Goal: Task Accomplishment & Management: Manage account settings

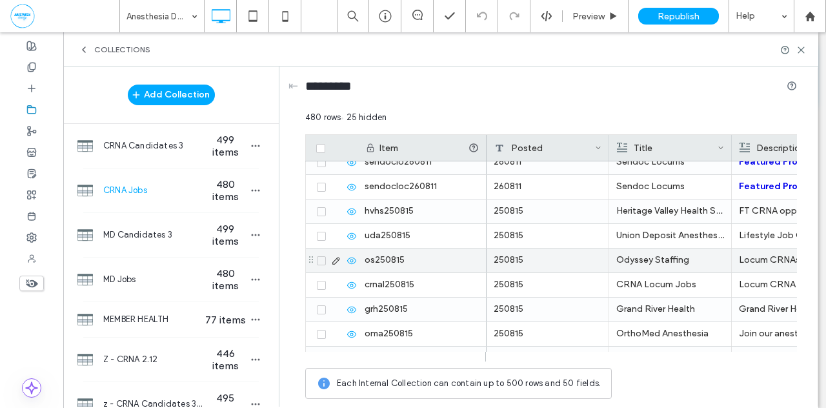
scroll to position [3076, 0]
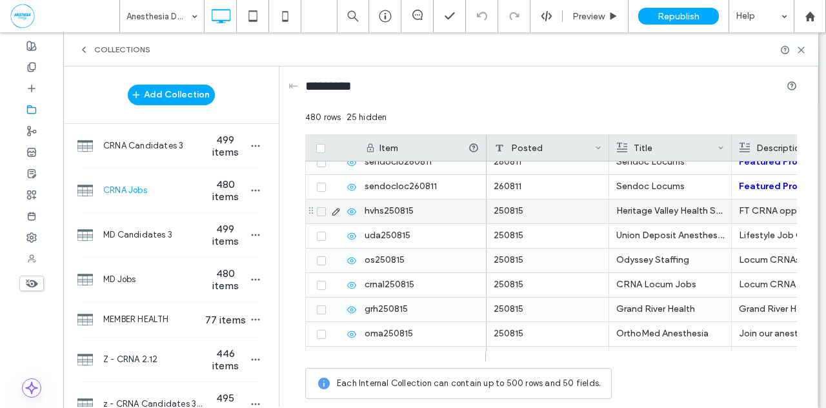
click at [320, 210] on icon at bounding box center [321, 212] width 5 height 4
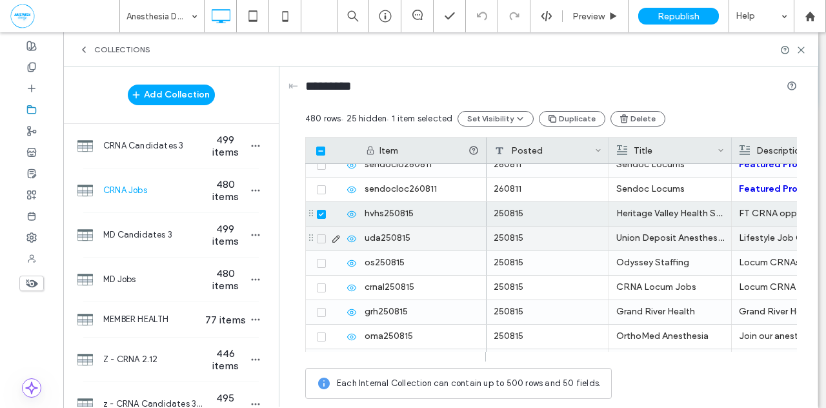
click at [319, 234] on span at bounding box center [321, 238] width 9 height 9
click at [320, 264] on span at bounding box center [321, 263] width 9 height 9
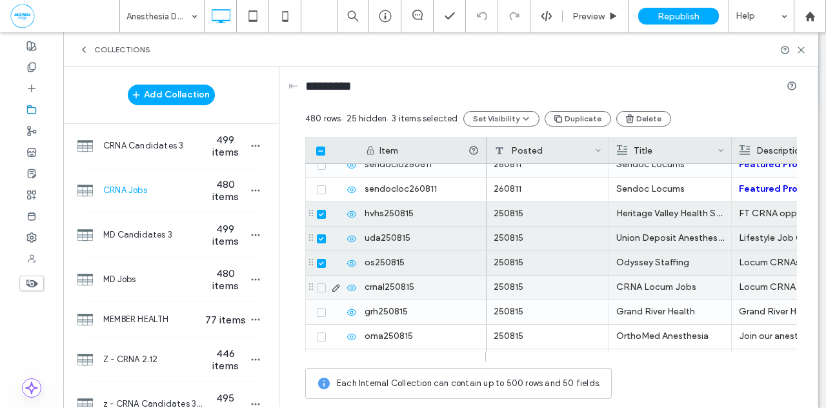
click at [319, 288] on span at bounding box center [321, 287] width 9 height 9
click at [320, 310] on icon at bounding box center [321, 312] width 5 height 4
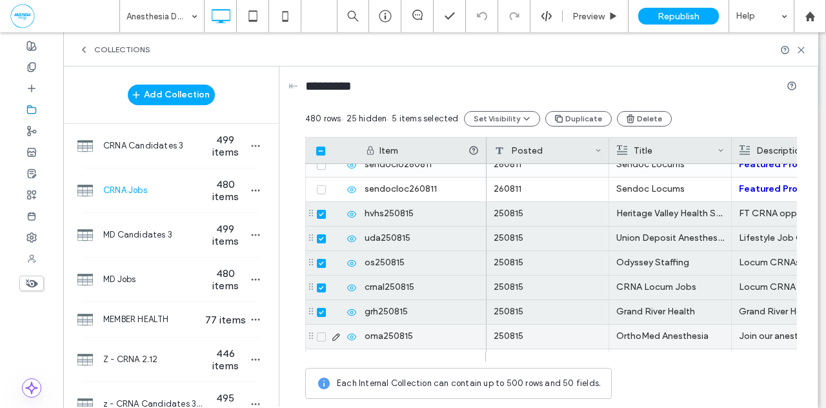
click at [320, 335] on icon at bounding box center [321, 337] width 5 height 4
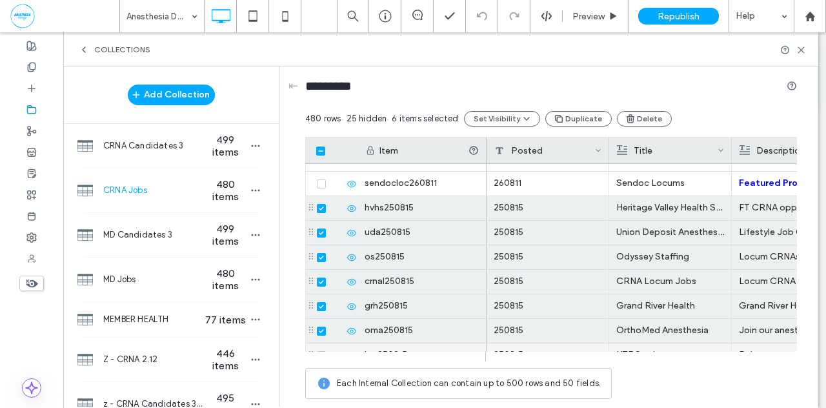
scroll to position [3156, 0]
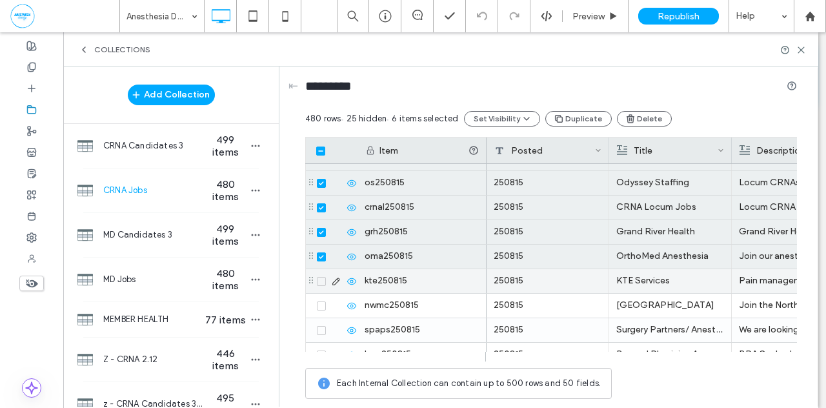
click at [319, 281] on icon at bounding box center [321, 281] width 5 height 4
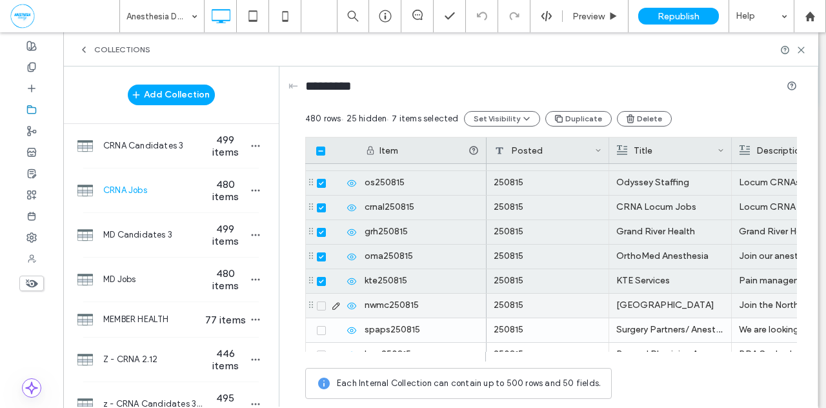
click at [319, 304] on icon at bounding box center [321, 306] width 5 height 4
click at [645, 119] on button "Delete" at bounding box center [644, 118] width 55 height 15
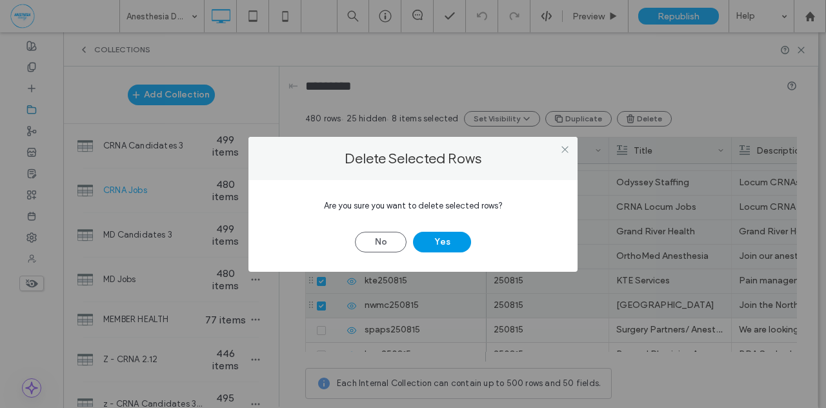
click at [439, 240] on button "Yes" at bounding box center [442, 242] width 58 height 21
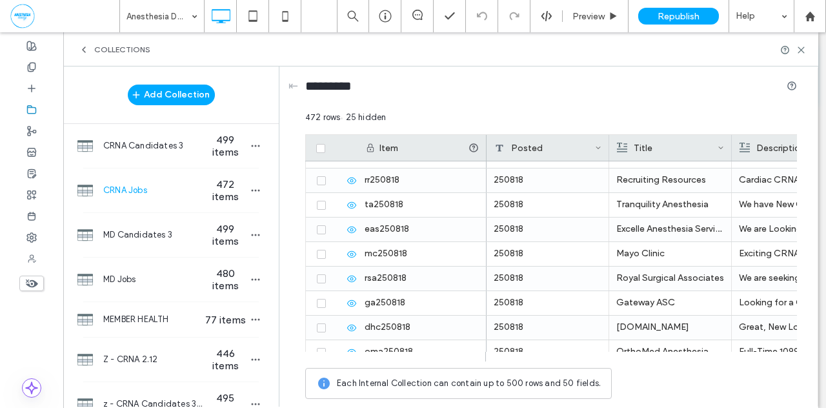
scroll to position [11405, 0]
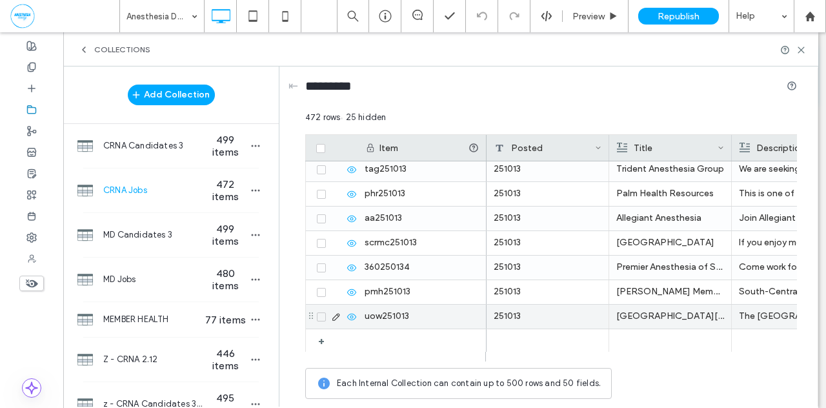
click at [321, 315] on icon at bounding box center [321, 317] width 5 height 4
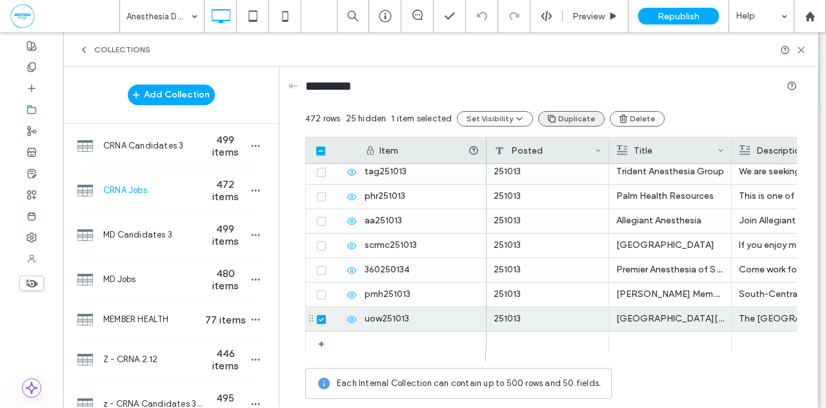
click at [565, 121] on button "Duplicate" at bounding box center [571, 118] width 66 height 15
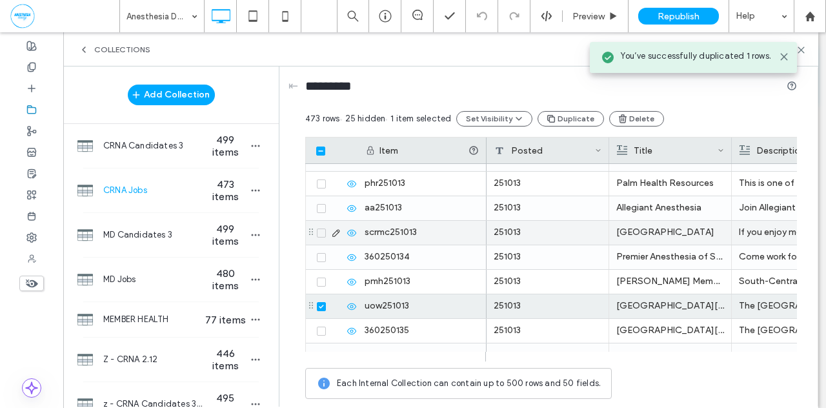
scroll to position [11433, 0]
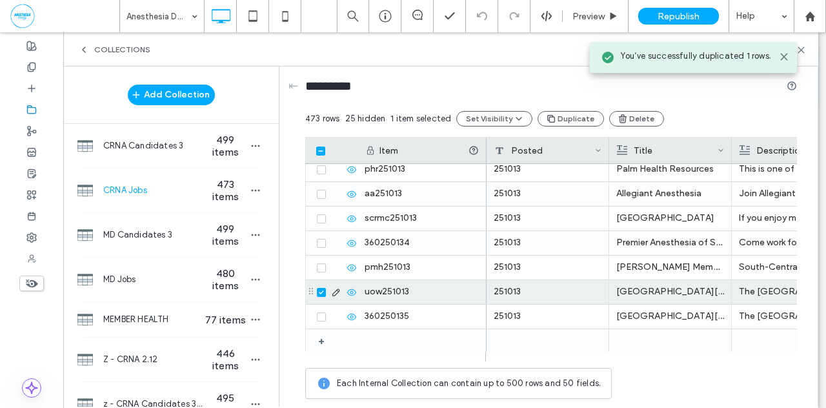
click at [321, 294] on span at bounding box center [321, 292] width 9 height 9
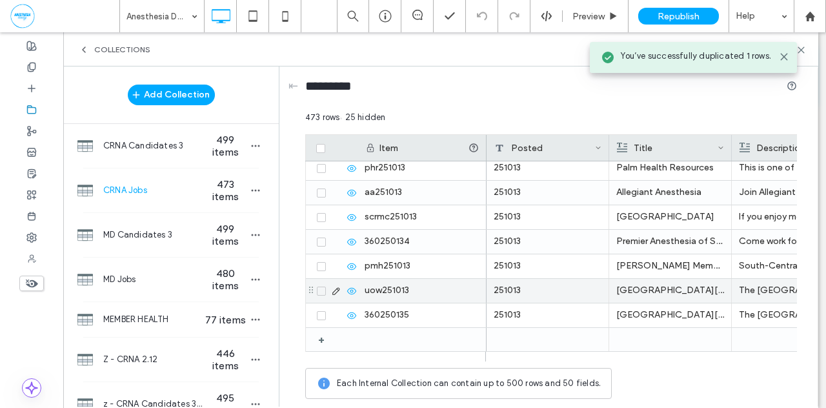
scroll to position [11430, 0]
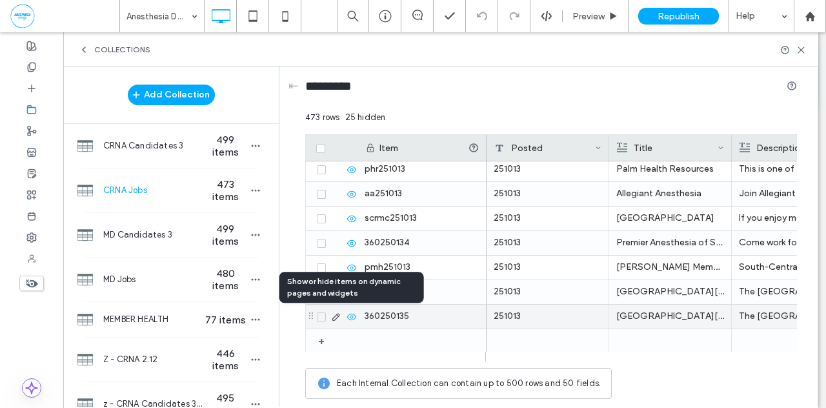
click at [351, 314] on icon at bounding box center [351, 317] width 10 height 10
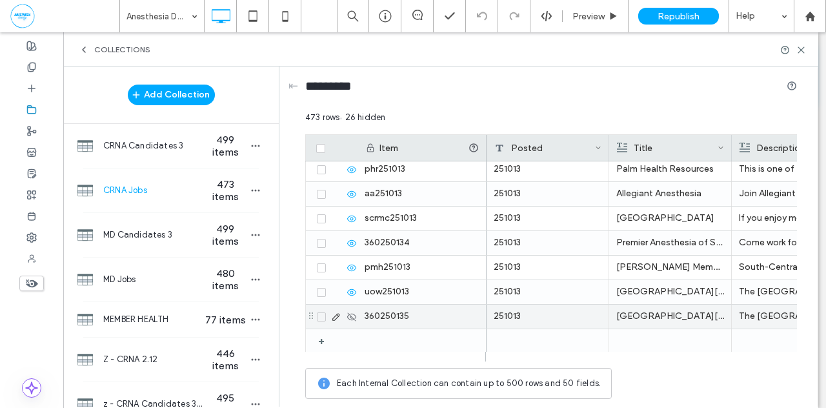
click at [334, 316] on icon at bounding box center [336, 317] width 10 height 10
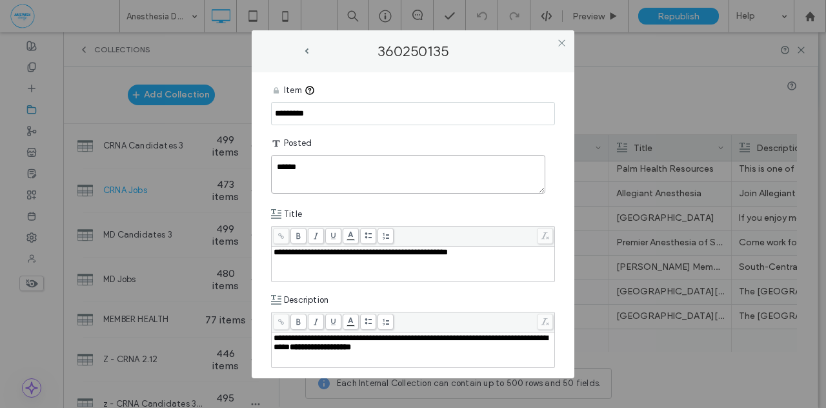
click at [332, 167] on textarea "******" at bounding box center [408, 174] width 274 height 39
type textarea "******"
drag, startPoint x: 483, startPoint y: 251, endPoint x: 209, endPoint y: 252, distance: 274.2
click at [209, 252] on div "**********" at bounding box center [413, 204] width 826 height 408
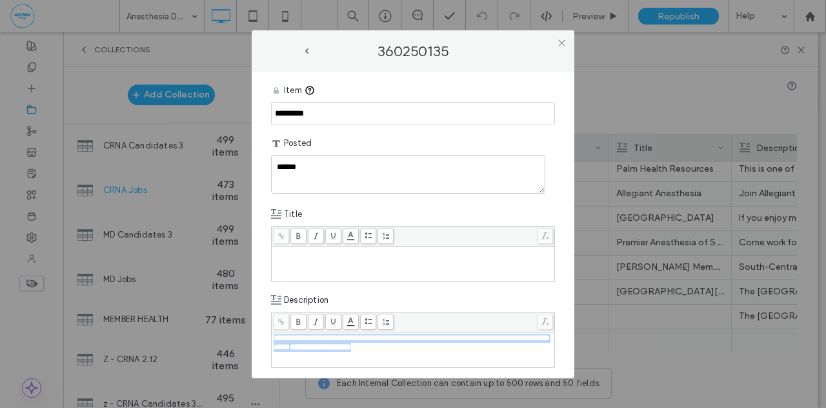
drag, startPoint x: 406, startPoint y: 349, endPoint x: 266, endPoint y: 341, distance: 140.2
click at [266, 341] on div "**********" at bounding box center [413, 225] width 323 height 306
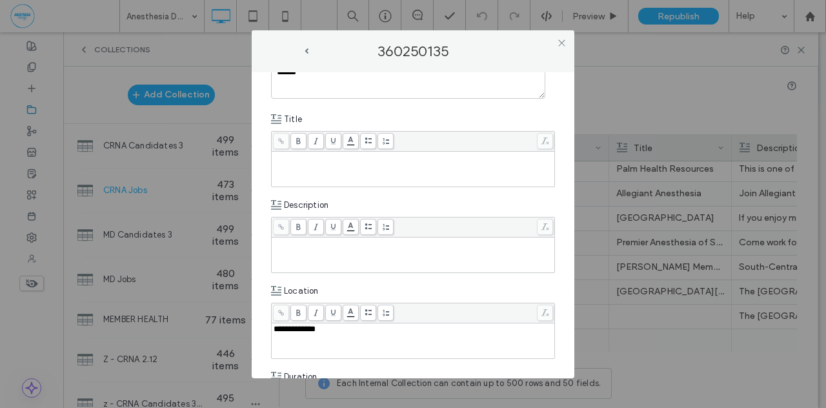
scroll to position [155, 0]
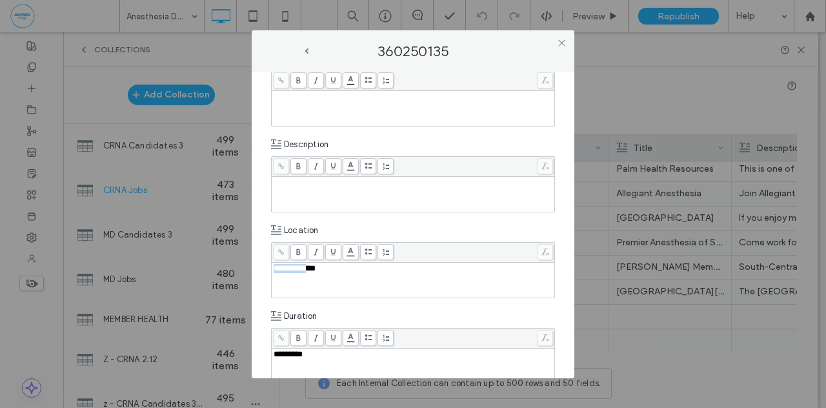
drag, startPoint x: 319, startPoint y: 268, endPoint x: 245, endPoint y: 263, distance: 73.8
click at [245, 263] on div "**********" at bounding box center [413, 204] width 826 height 408
drag, startPoint x: 311, startPoint y: 350, endPoint x: 265, endPoint y: 354, distance: 46.0
click at [265, 354] on div "**********" at bounding box center [413, 225] width 323 height 306
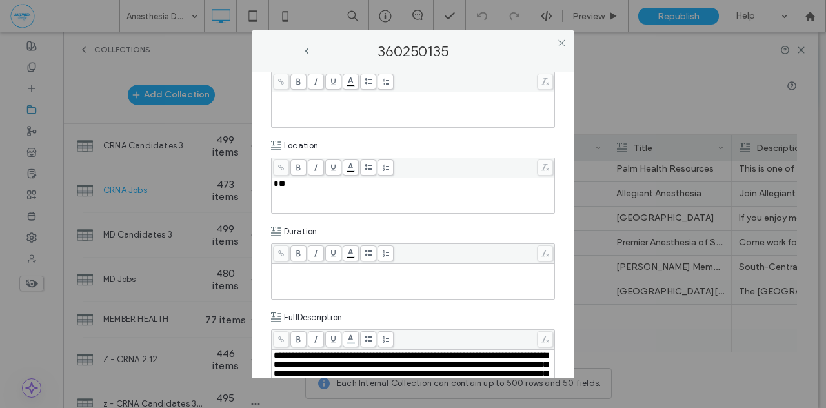
scroll to position [341, 0]
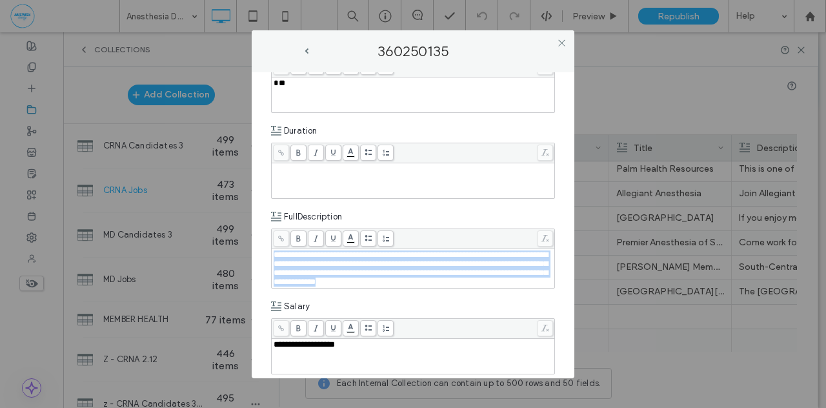
drag, startPoint x: 541, startPoint y: 282, endPoint x: 262, endPoint y: 246, distance: 281.1
click at [262, 246] on div "**********" at bounding box center [413, 225] width 323 height 306
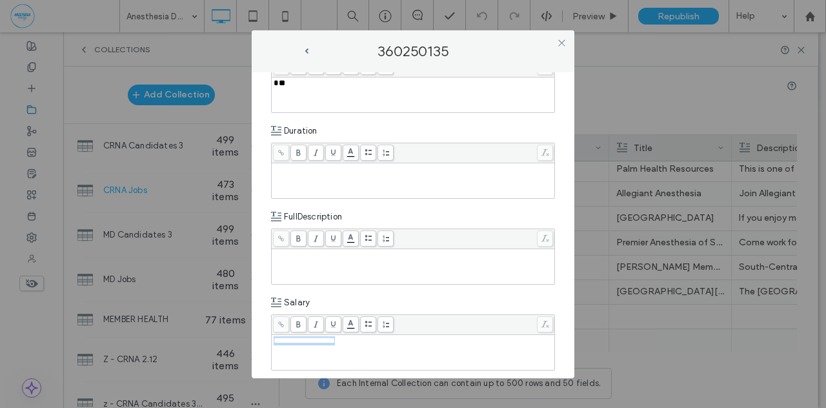
click at [250, 332] on div "**********" at bounding box center [413, 204] width 826 height 408
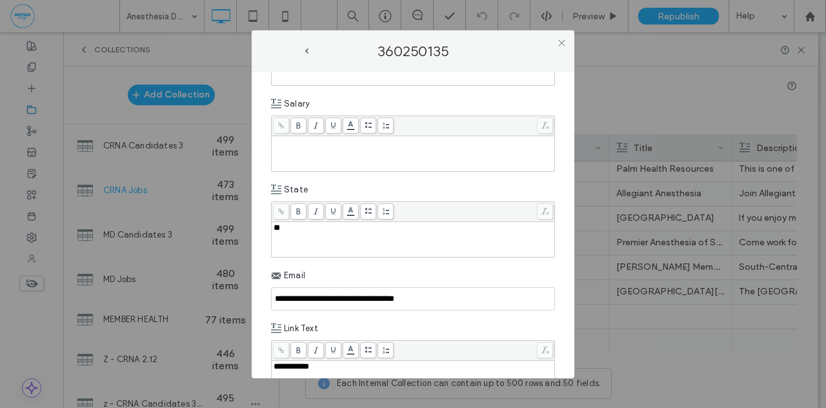
scroll to position [562, 0]
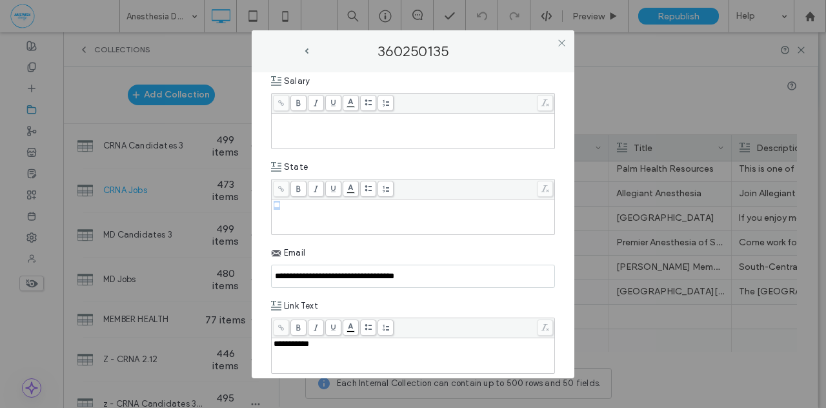
drag, startPoint x: 292, startPoint y: 200, endPoint x: 268, endPoint y: 199, distance: 23.3
click at [268, 199] on div "**********" at bounding box center [413, 225] width 323 height 306
drag, startPoint x: 435, startPoint y: 272, endPoint x: 272, endPoint y: 274, distance: 163.2
click at [272, 274] on input "**********" at bounding box center [413, 276] width 284 height 23
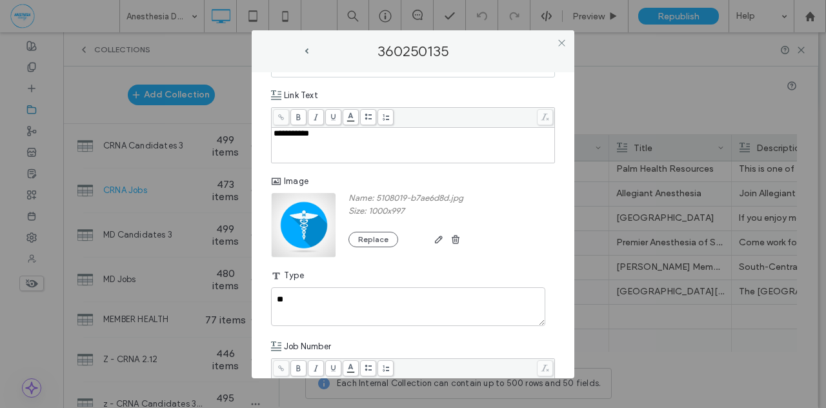
scroll to position [768, 0]
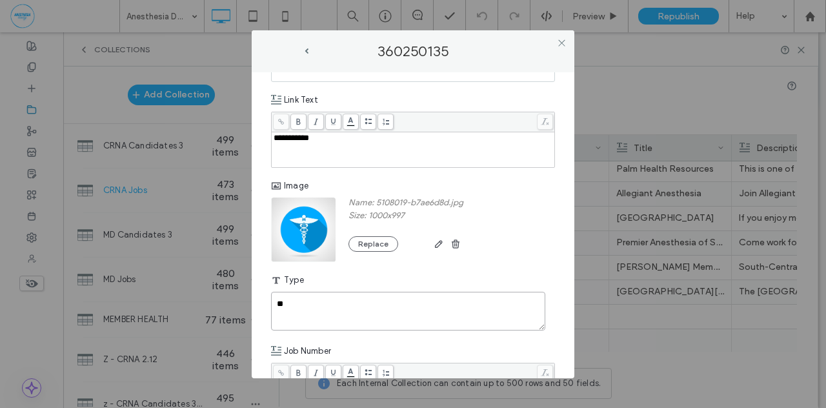
drag, startPoint x: 290, startPoint y: 296, endPoint x: 256, endPoint y: 292, distance: 35.1
click at [256, 292] on div "**********" at bounding box center [413, 225] width 323 height 306
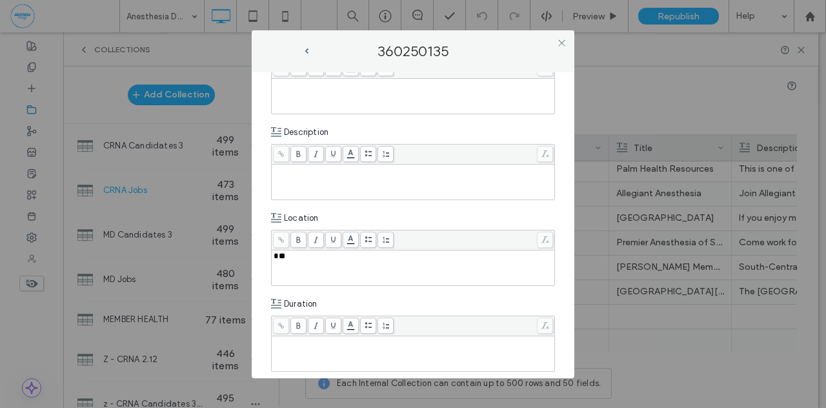
scroll to position [0, 0]
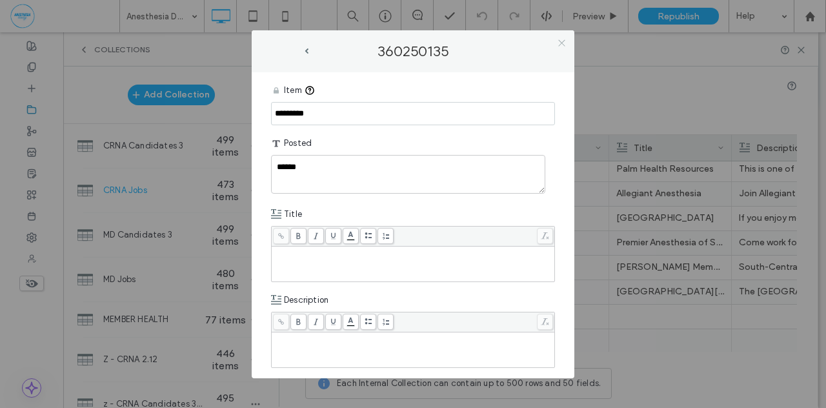
click at [563, 43] on icon at bounding box center [562, 43] width 10 height 10
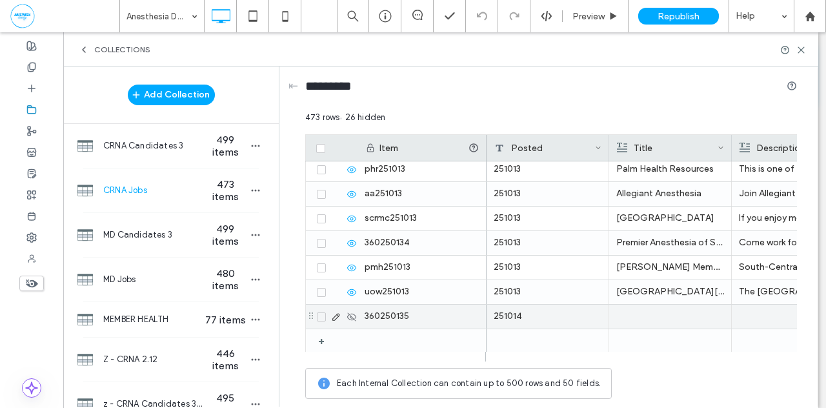
click at [321, 317] on icon at bounding box center [321, 317] width 5 height 4
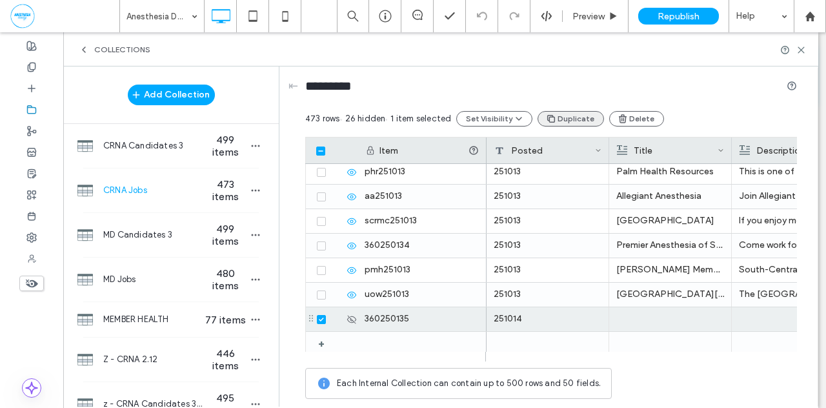
click at [570, 117] on button "Duplicate" at bounding box center [570, 118] width 66 height 15
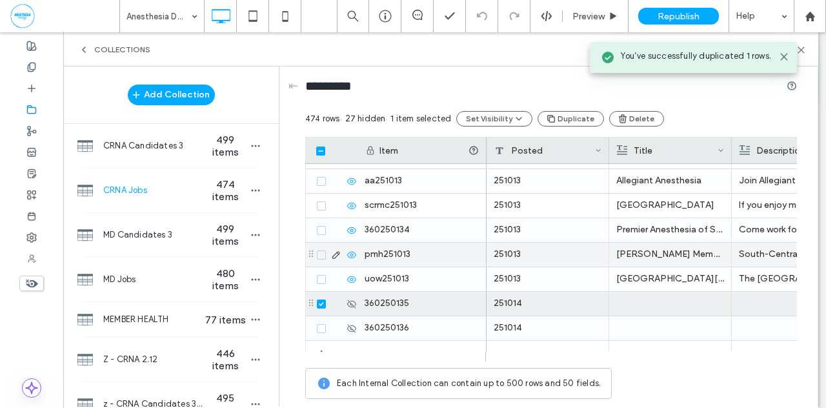
scroll to position [11457, 0]
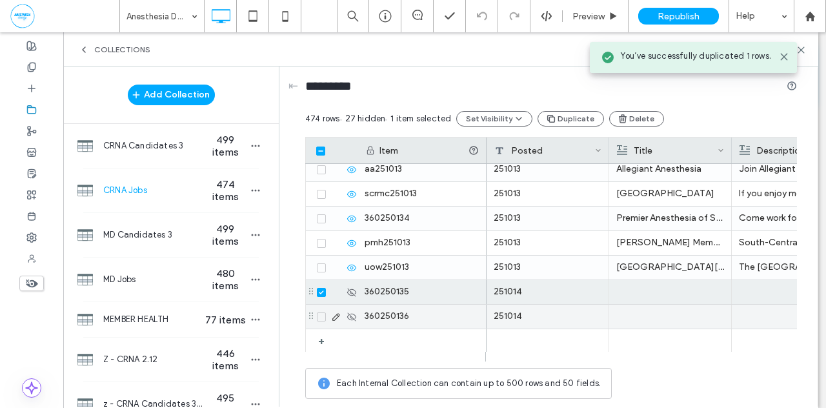
click at [320, 316] on icon at bounding box center [321, 317] width 5 height 4
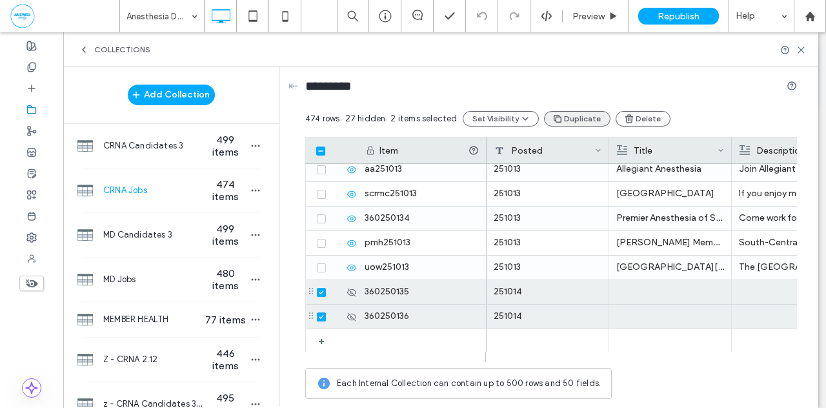
click at [576, 119] on button "Duplicate" at bounding box center [577, 118] width 66 height 15
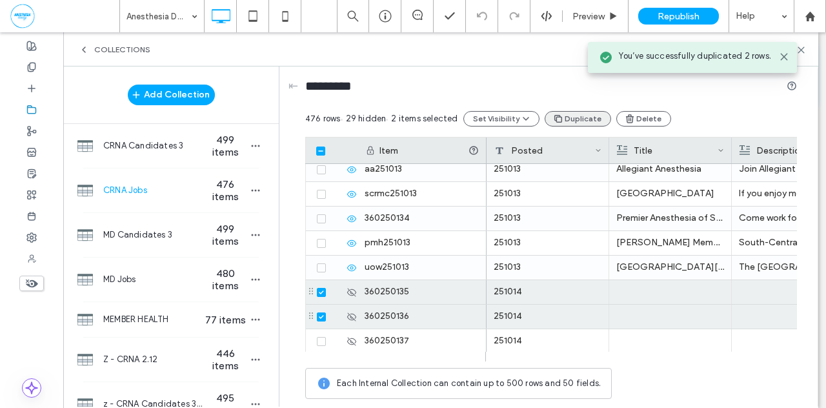
click at [576, 119] on button "Duplicate" at bounding box center [578, 118] width 66 height 15
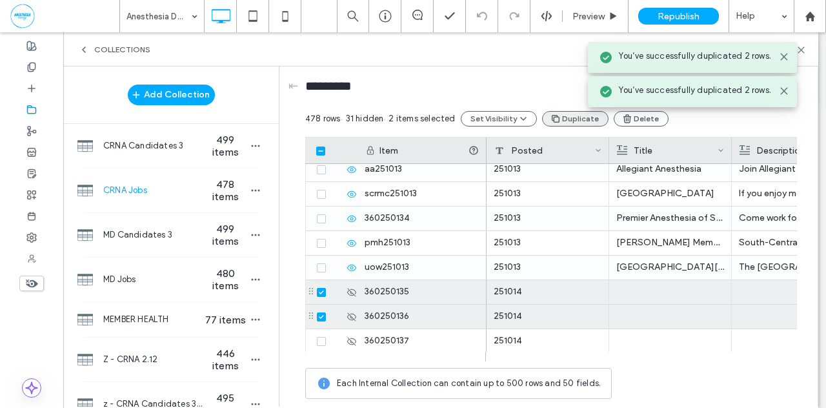
click at [576, 119] on button "Duplicate" at bounding box center [575, 118] width 66 height 15
click at [319, 291] on icon at bounding box center [321, 292] width 5 height 4
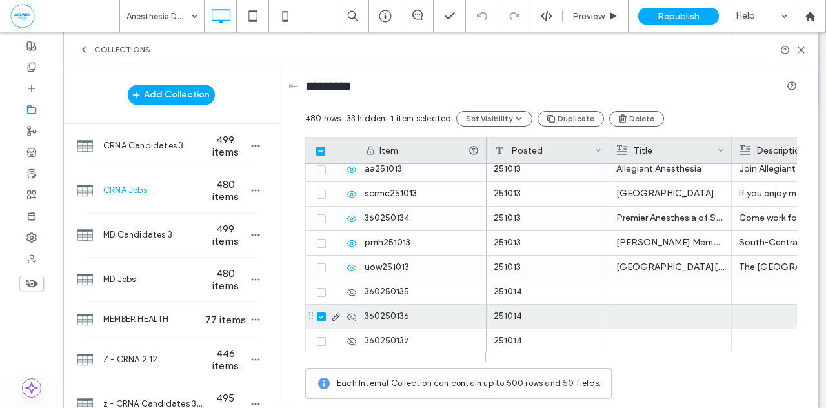
drag, startPoint x: 320, startPoint y: 314, endPoint x: 384, endPoint y: 285, distance: 70.2
click at [320, 315] on icon at bounding box center [321, 317] width 5 height 4
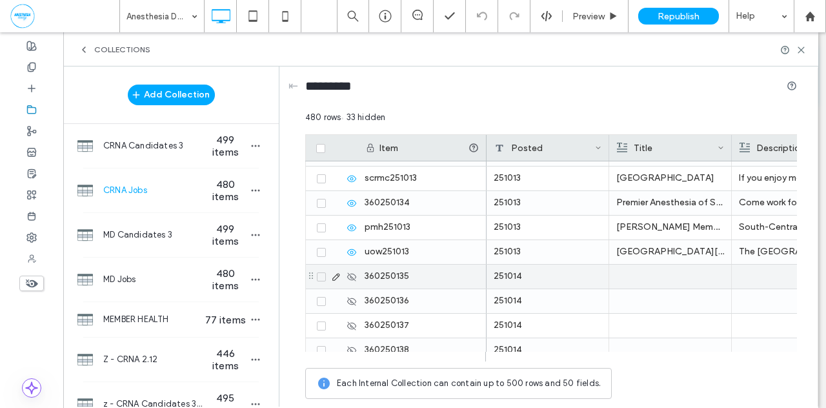
scroll to position [11533, 0]
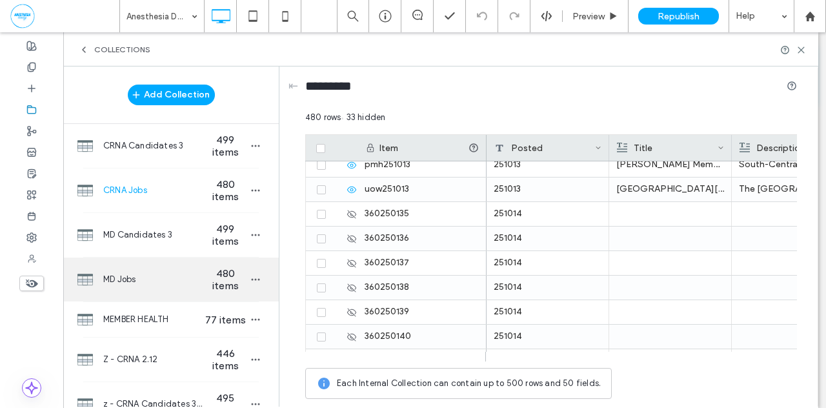
click at [175, 284] on span "MD Jobs" at bounding box center [152, 279] width 99 height 13
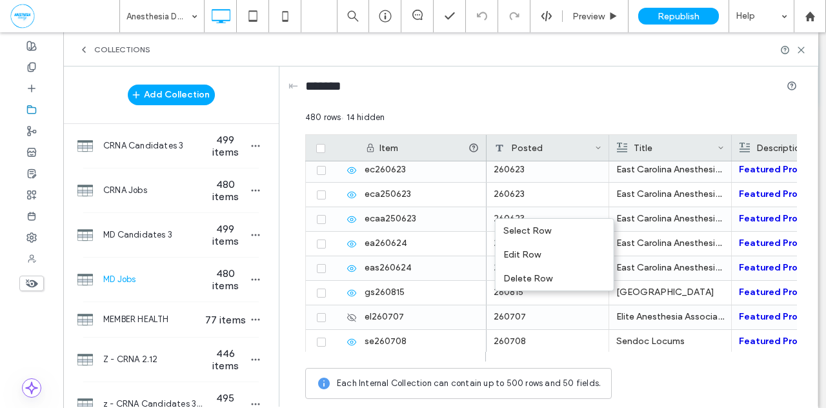
scroll to position [868, 0]
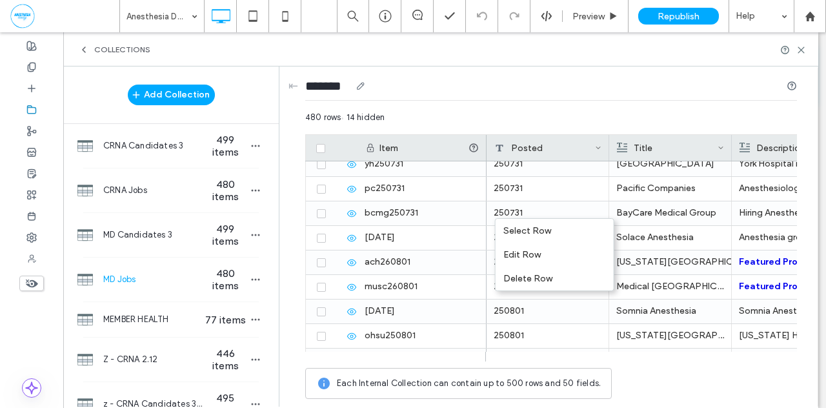
drag, startPoint x: 521, startPoint y: 243, endPoint x: 417, endPoint y: 91, distance: 184.7
click at [417, 91] on div "*******" at bounding box center [551, 89] width 492 height 24
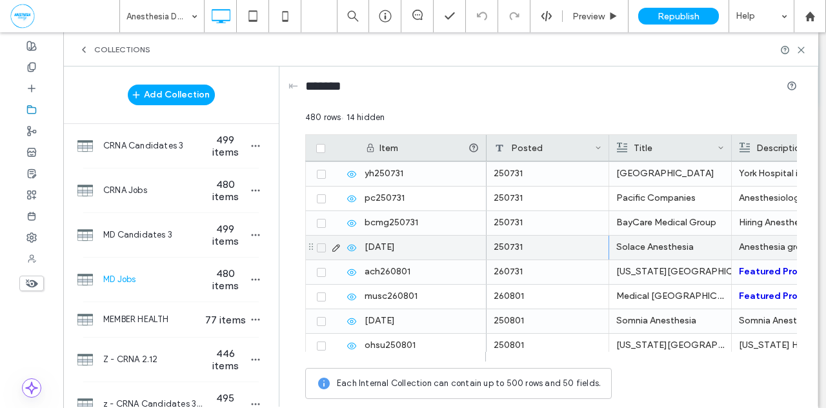
scroll to position [853, 0]
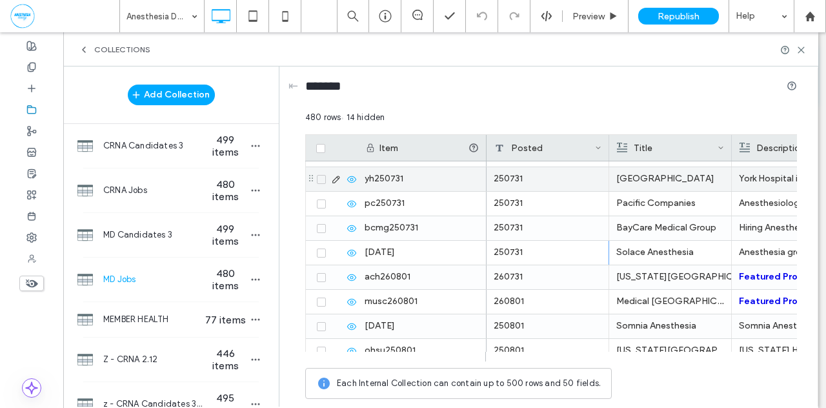
click at [320, 180] on span at bounding box center [321, 179] width 9 height 9
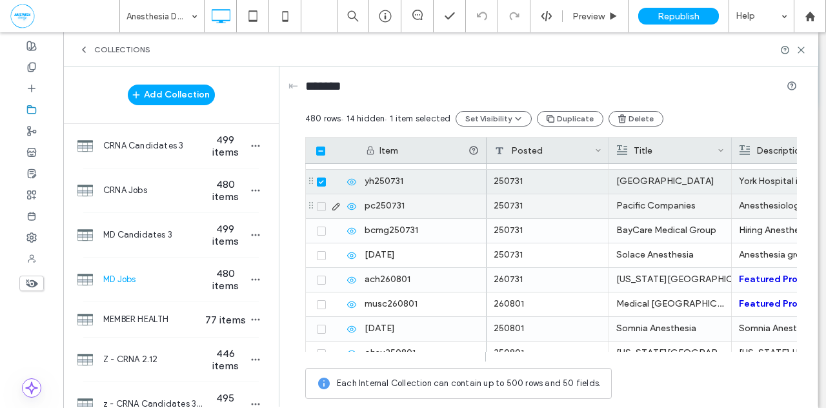
click at [319, 205] on icon at bounding box center [321, 207] width 5 height 4
click at [320, 232] on icon at bounding box center [321, 231] width 5 height 4
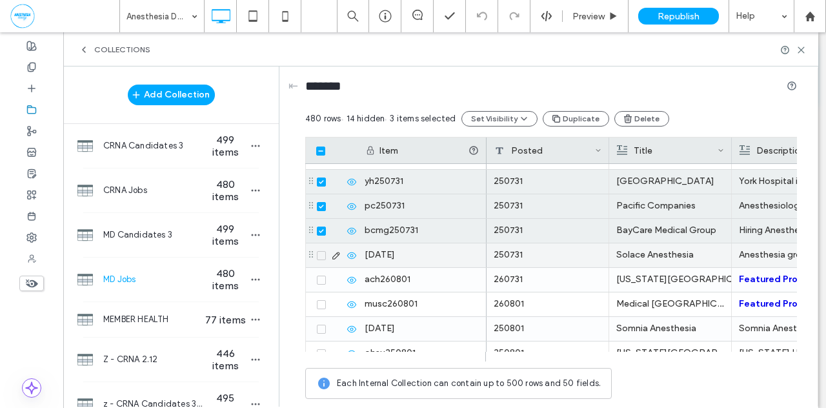
click at [320, 254] on icon at bounding box center [321, 256] width 5 height 4
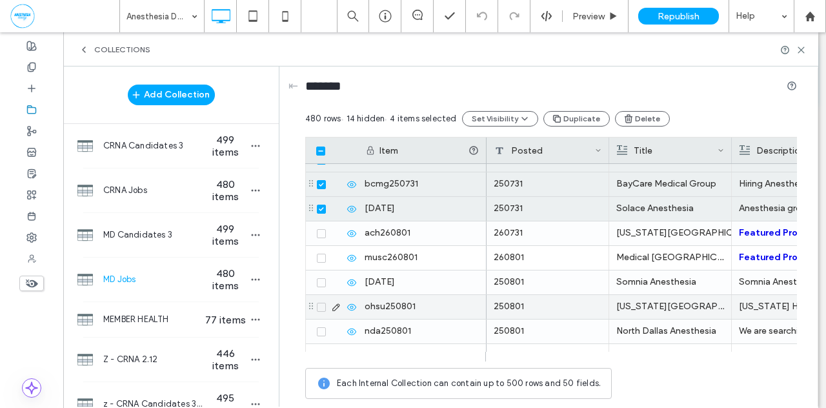
scroll to position [963, 0]
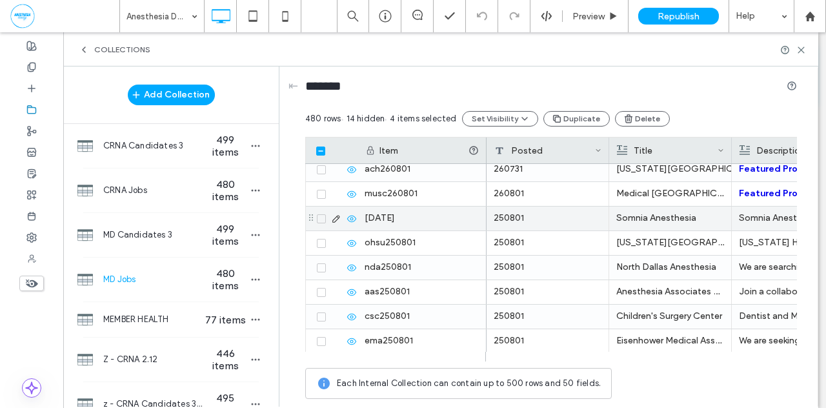
click at [319, 217] on icon at bounding box center [321, 219] width 5 height 4
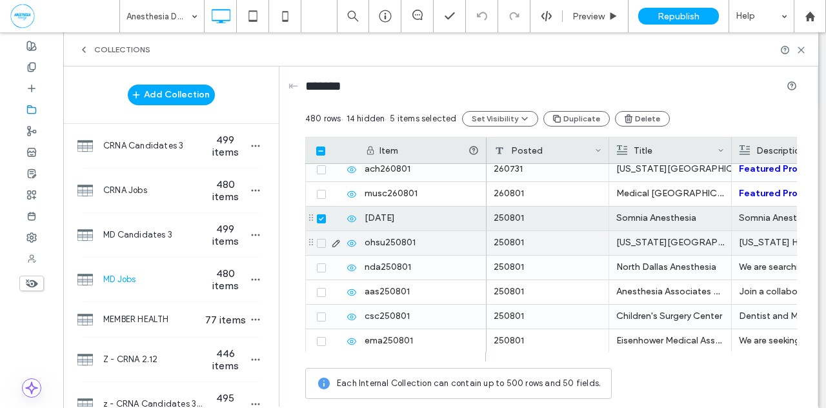
click at [320, 242] on icon at bounding box center [321, 243] width 5 height 4
click at [321, 268] on icon at bounding box center [321, 268] width 5 height 4
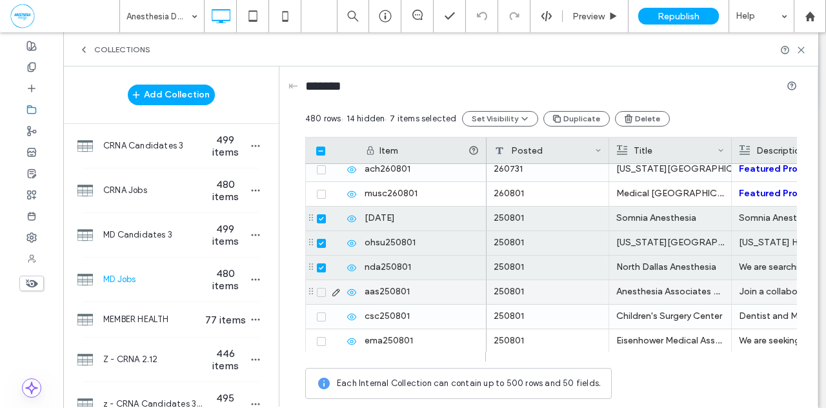
click at [321, 290] on icon at bounding box center [321, 292] width 5 height 4
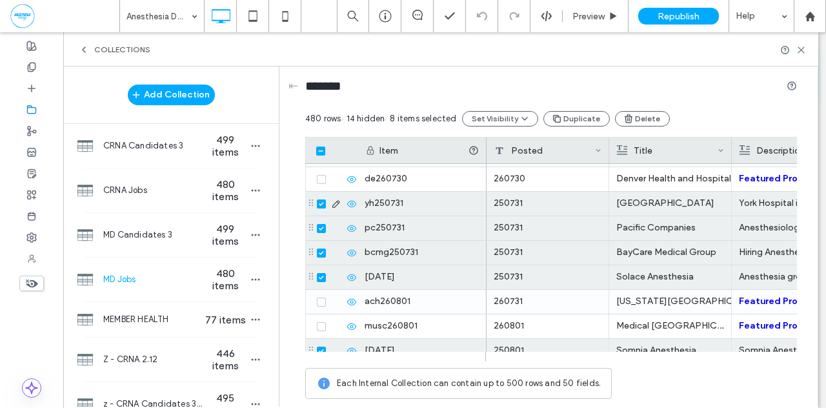
scroll to position [803, 0]
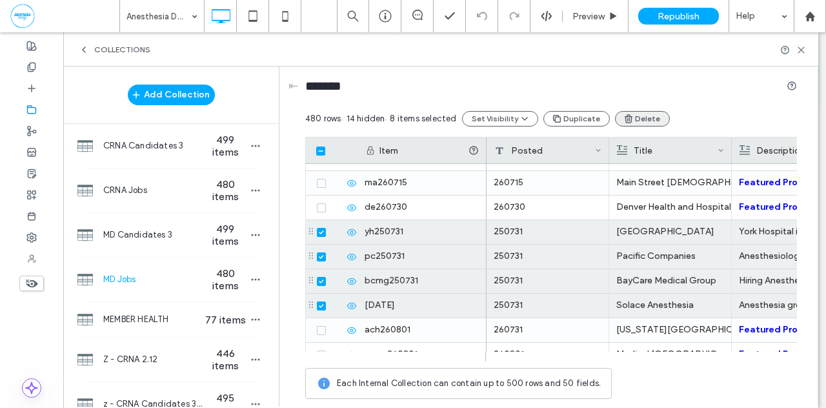
click at [623, 121] on icon "button" at bounding box center [628, 119] width 10 height 10
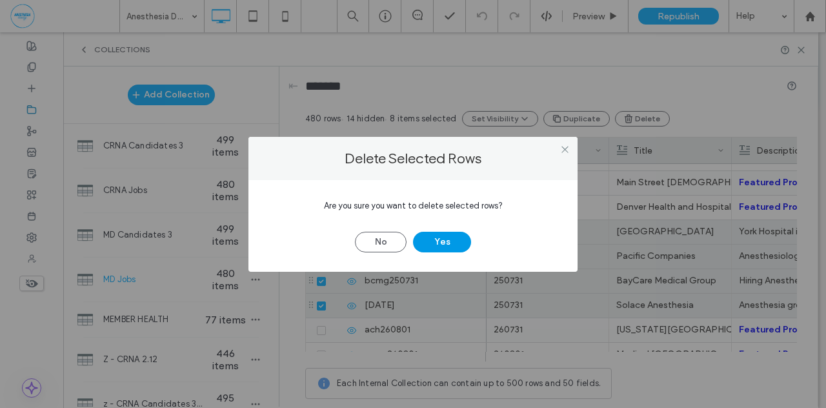
click at [454, 237] on button "Yes" at bounding box center [442, 242] width 58 height 21
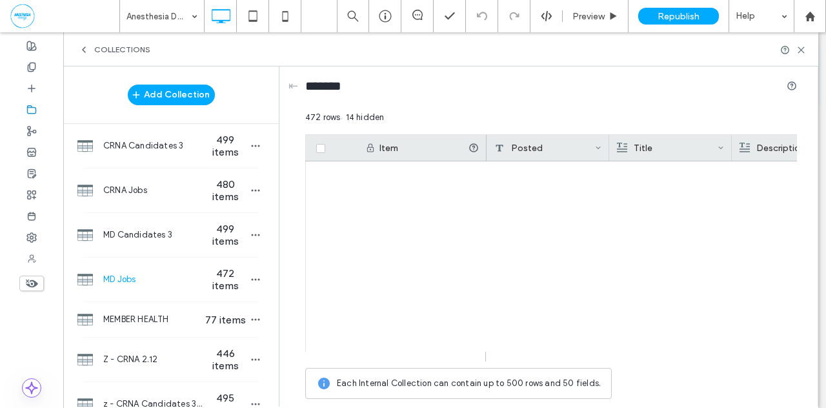
scroll to position [11405, 0]
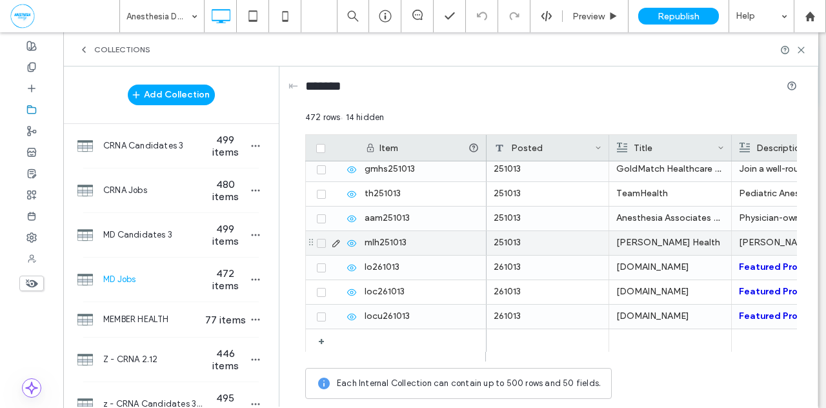
click at [319, 241] on icon at bounding box center [321, 243] width 5 height 4
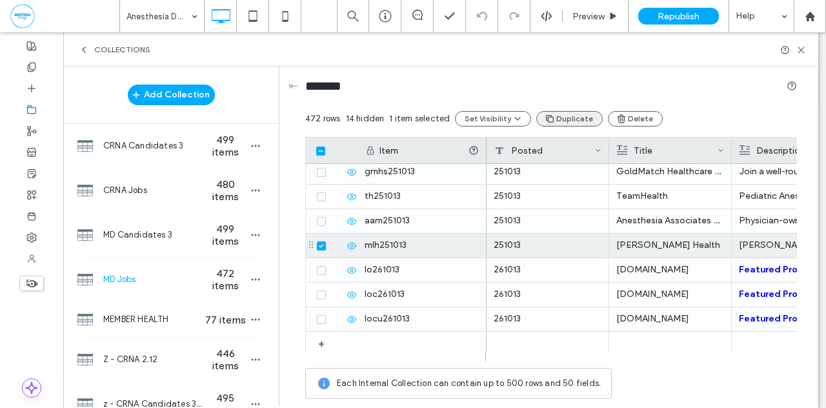
click at [564, 118] on button "Duplicate" at bounding box center [569, 118] width 66 height 15
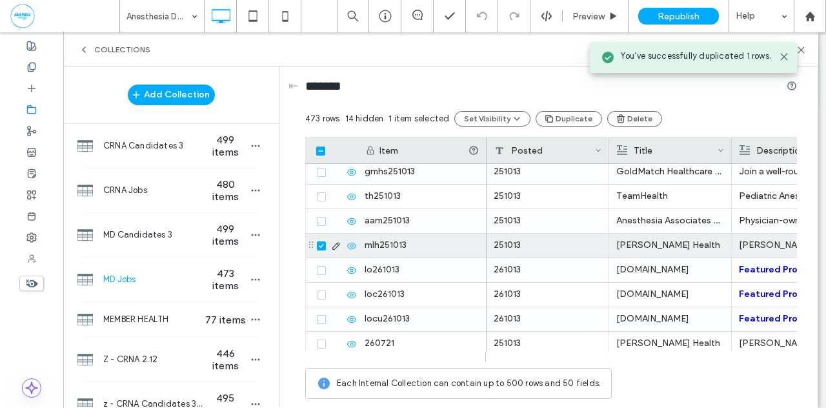
click at [321, 245] on icon at bounding box center [321, 246] width 5 height 4
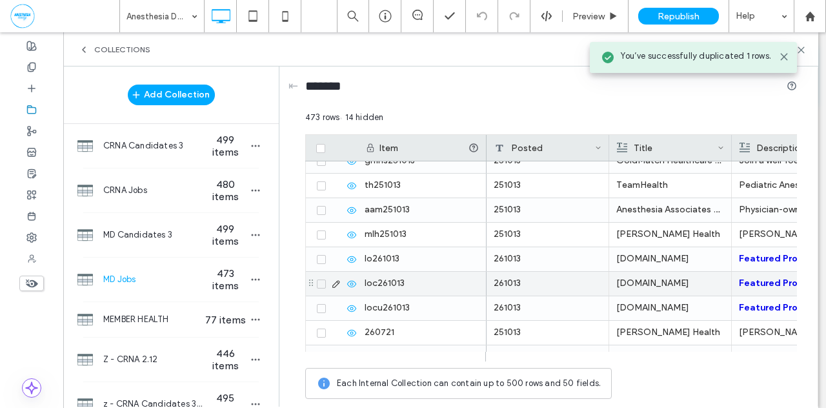
scroll to position [11430, 0]
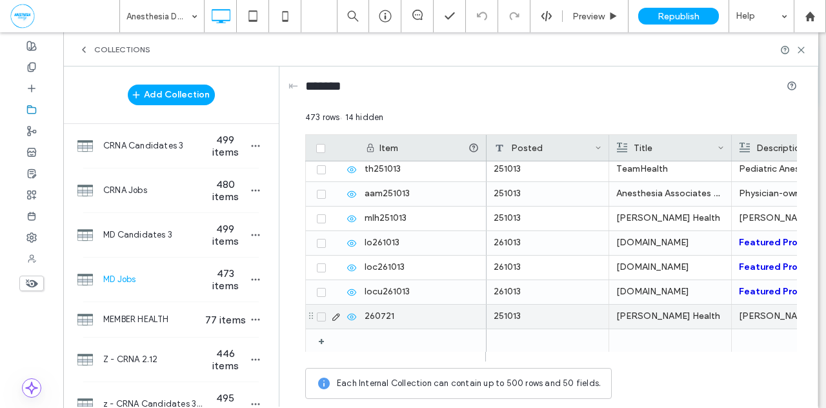
click at [350, 318] on icon at bounding box center [351, 317] width 10 height 10
click at [333, 316] on use at bounding box center [335, 316] width 7 height 7
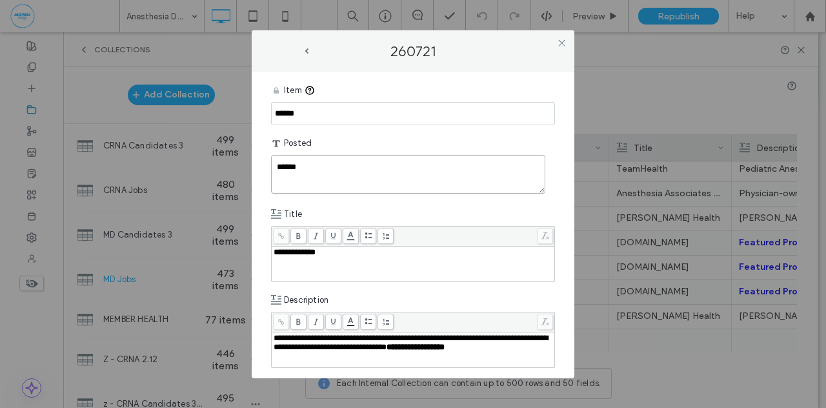
click at [312, 171] on textarea "******" at bounding box center [408, 174] width 274 height 39
type textarea "******"
drag, startPoint x: 333, startPoint y: 252, endPoint x: 267, endPoint y: 256, distance: 65.9
click at [267, 256] on div "**********" at bounding box center [413, 225] width 323 height 306
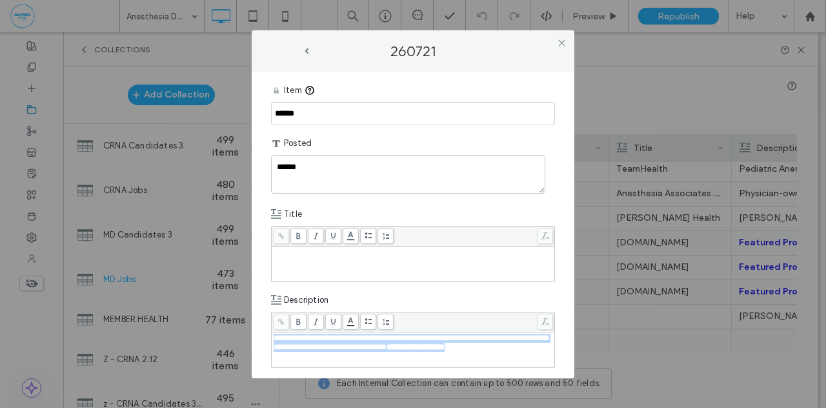
drag, startPoint x: 526, startPoint y: 352, endPoint x: 254, endPoint y: 332, distance: 273.7
click at [254, 332] on div "**********" at bounding box center [413, 225] width 323 height 306
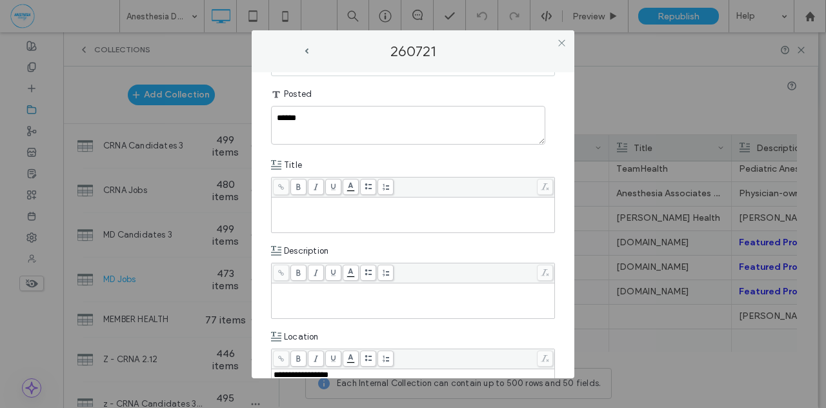
scroll to position [125, 0]
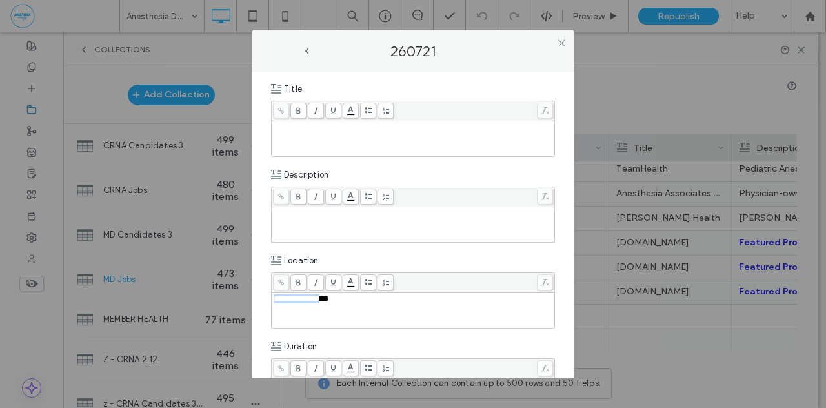
drag, startPoint x: 329, startPoint y: 298, endPoint x: 243, endPoint y: 294, distance: 86.6
click at [243, 294] on div "**********" at bounding box center [413, 204] width 826 height 408
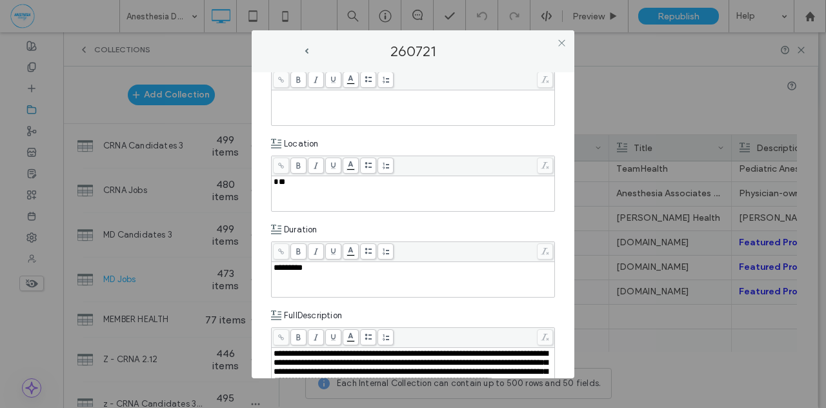
scroll to position [266, 0]
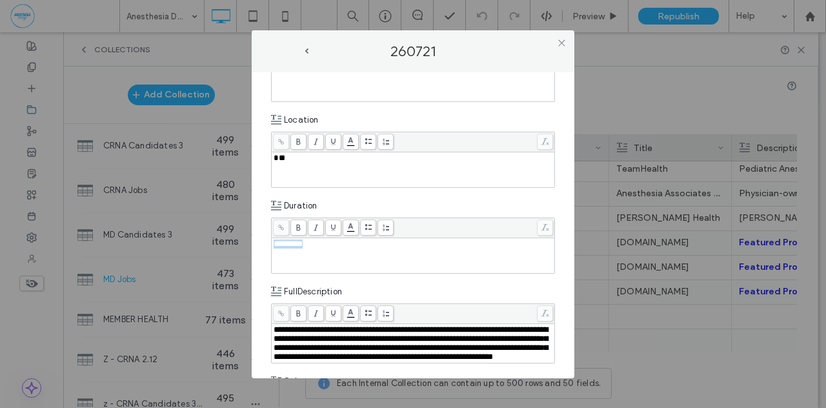
drag, startPoint x: 265, startPoint y: 241, endPoint x: 256, endPoint y: 238, distance: 8.8
click at [256, 238] on div "**********" at bounding box center [413, 225] width 323 height 306
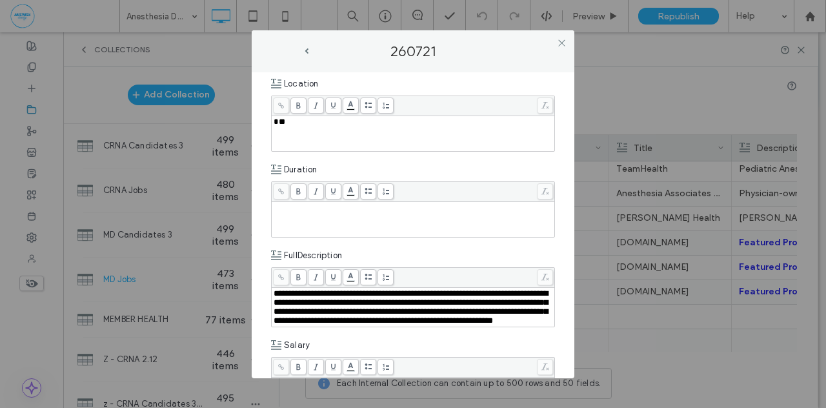
scroll to position [316, 0]
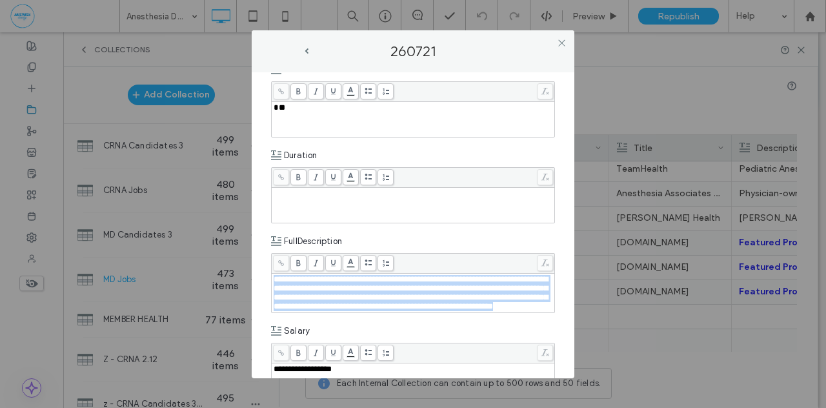
drag, startPoint x: 452, startPoint y: 319, endPoint x: 266, endPoint y: 274, distance: 191.2
click at [266, 274] on div "**********" at bounding box center [413, 225] width 323 height 306
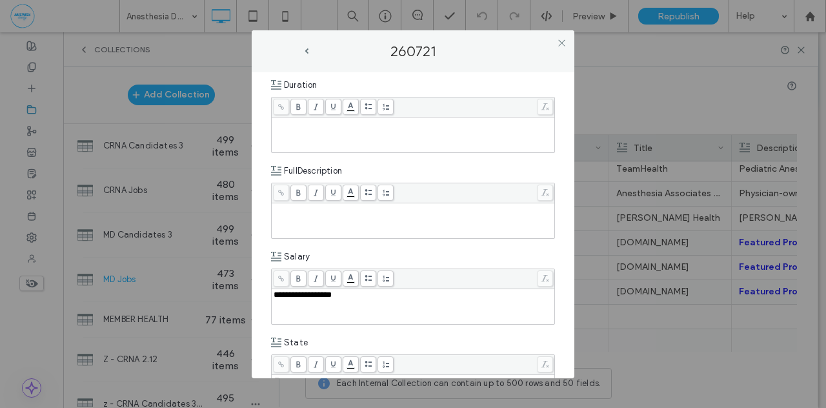
scroll to position [416, 0]
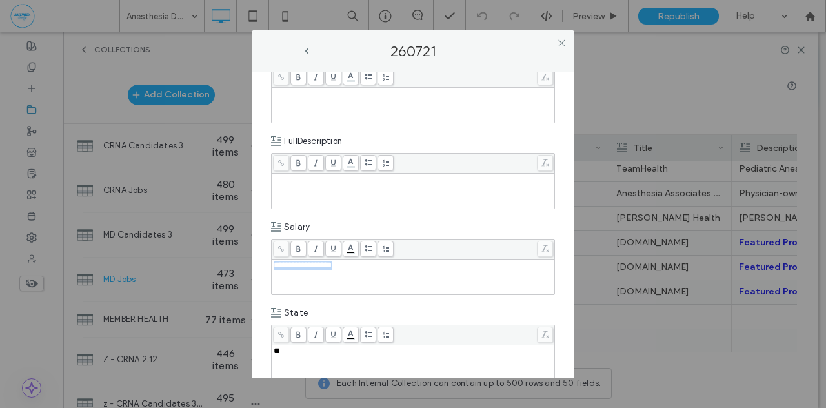
drag, startPoint x: 342, startPoint y: 263, endPoint x: 262, endPoint y: 259, distance: 80.1
click at [262, 259] on div "**********" at bounding box center [413, 225] width 323 height 306
drag, startPoint x: 294, startPoint y: 343, endPoint x: 253, endPoint y: 346, distance: 41.4
click at [253, 346] on div "**********" at bounding box center [413, 225] width 323 height 306
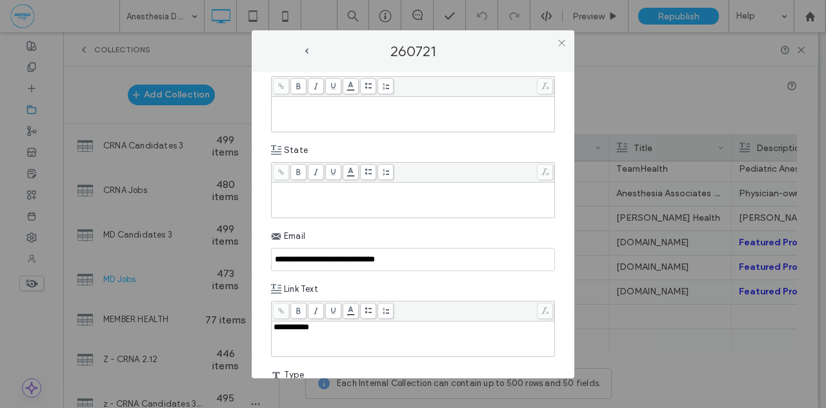
scroll to position [592, 0]
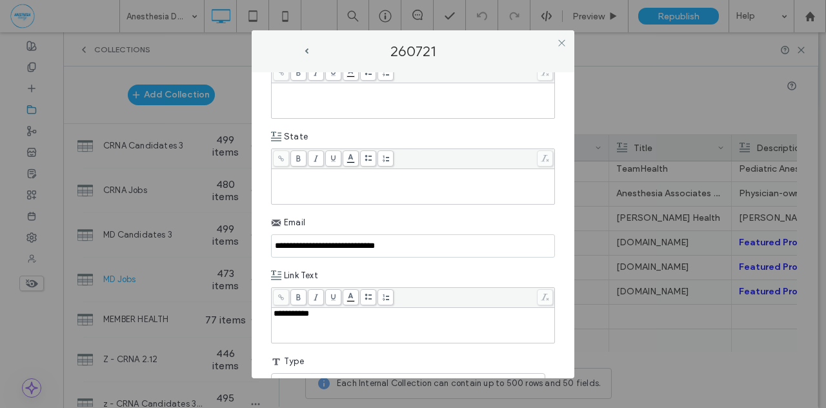
drag, startPoint x: 427, startPoint y: 242, endPoint x: 263, endPoint y: 238, distance: 164.6
click at [263, 238] on div "**********" at bounding box center [413, 225] width 323 height 306
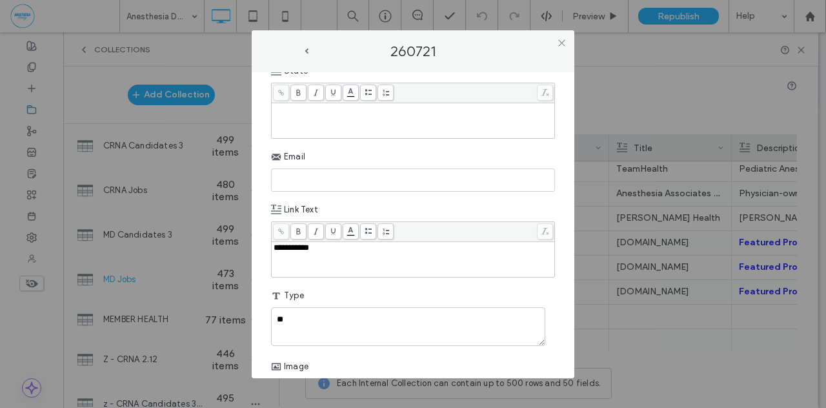
scroll to position [687, 0]
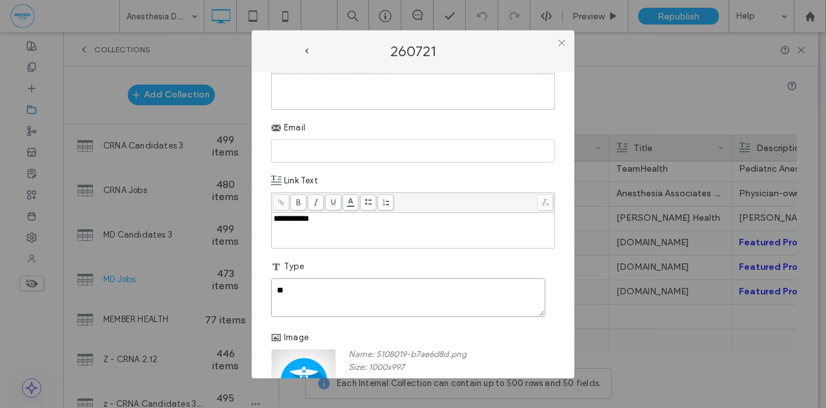
drag, startPoint x: 276, startPoint y: 282, endPoint x: 195, endPoint y: 269, distance: 81.7
click at [195, 269] on div "**********" at bounding box center [413, 204] width 826 height 408
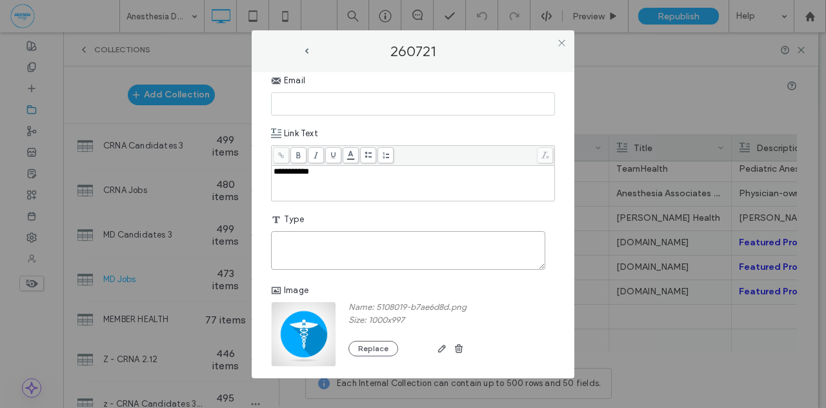
scroll to position [821, 0]
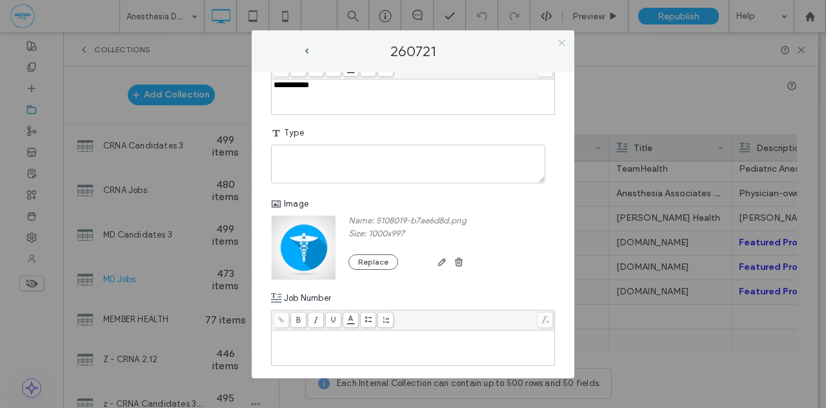
click at [559, 43] on icon at bounding box center [562, 43] width 10 height 10
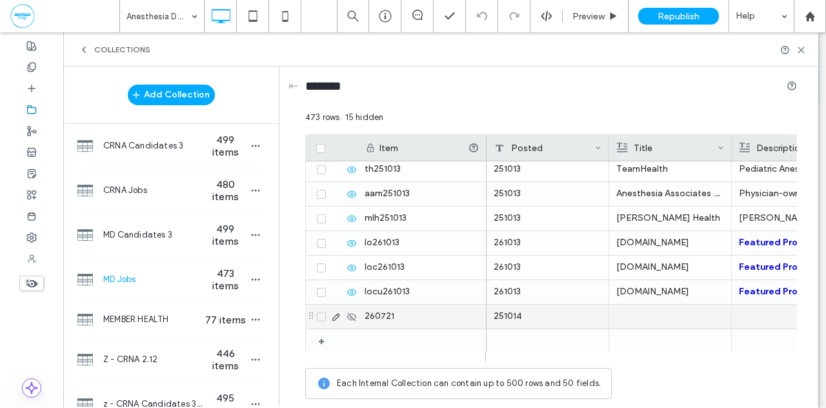
click at [320, 316] on icon at bounding box center [321, 317] width 5 height 4
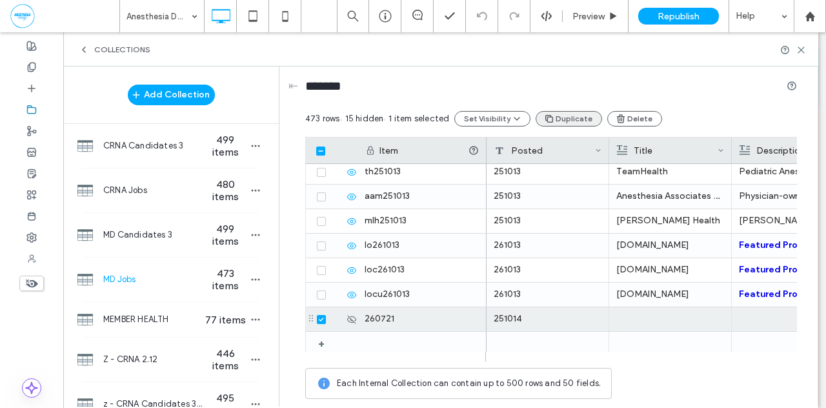
click at [558, 117] on button "Duplicate" at bounding box center [569, 118] width 66 height 15
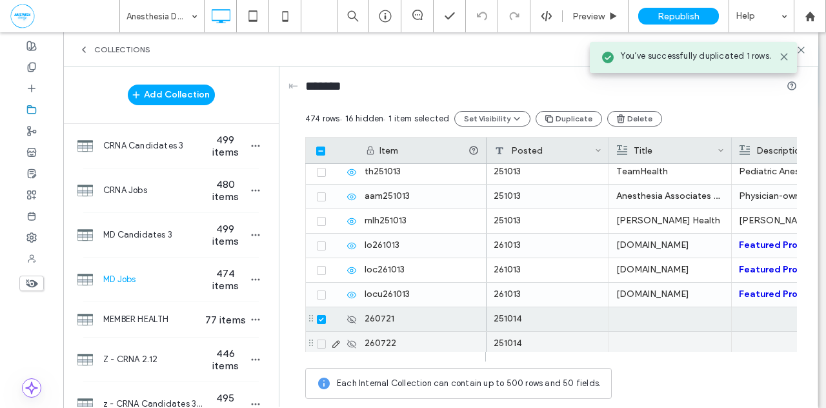
click at [320, 342] on icon at bounding box center [321, 344] width 5 height 4
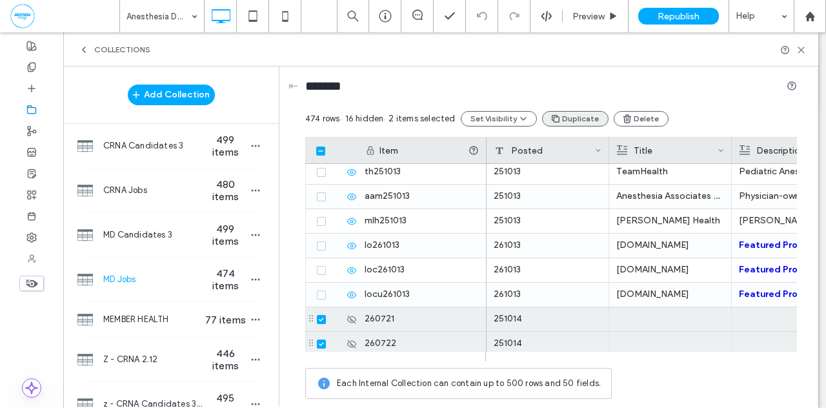
click at [575, 117] on button "Duplicate" at bounding box center [575, 118] width 66 height 15
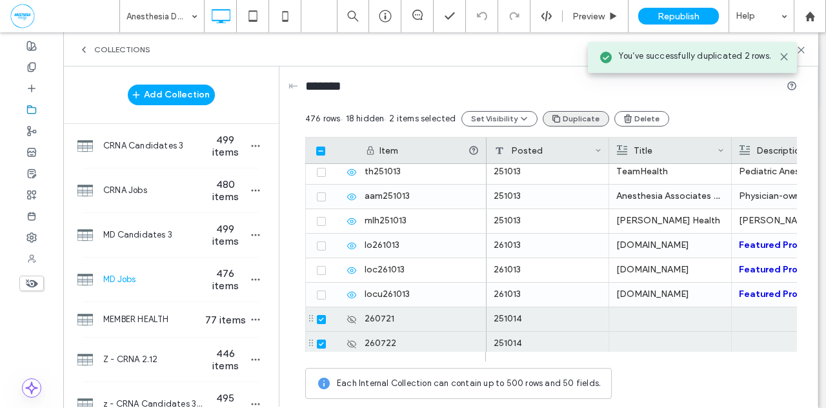
click at [575, 117] on button "Duplicate" at bounding box center [576, 118] width 66 height 15
click at [575, 117] on button "Duplicate" at bounding box center [578, 118] width 66 height 15
click at [321, 317] on icon at bounding box center [321, 319] width 5 height 4
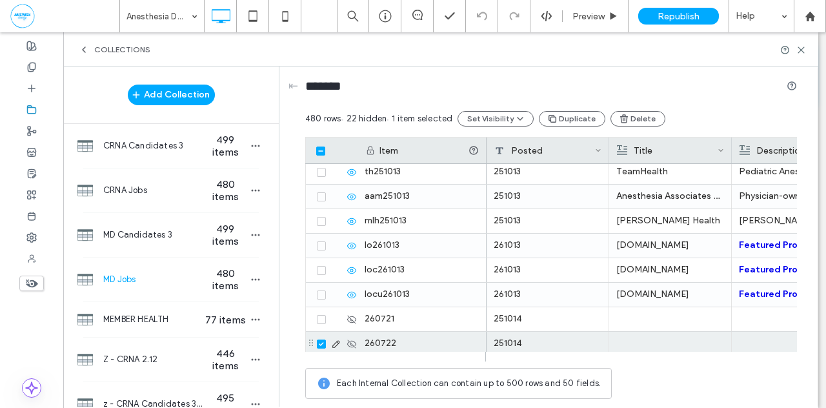
click at [320, 342] on icon at bounding box center [321, 344] width 5 height 4
